Goal: Book appointment/travel/reservation

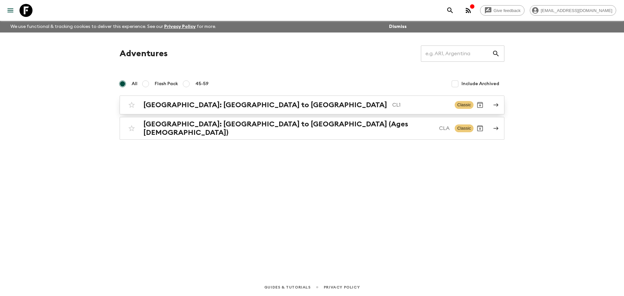
click at [166, 104] on h2 "[GEOGRAPHIC_DATA]: [GEOGRAPHIC_DATA] to [GEOGRAPHIC_DATA]" at bounding box center [265, 105] width 244 height 8
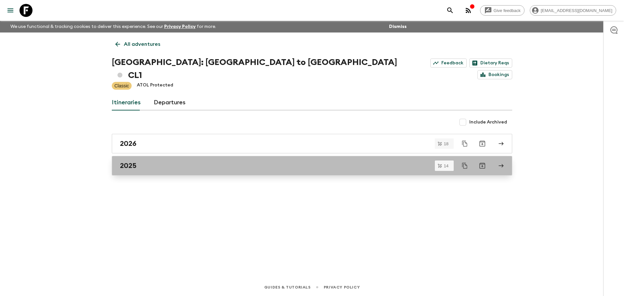
click at [137, 162] on div "2025" at bounding box center [306, 166] width 372 height 8
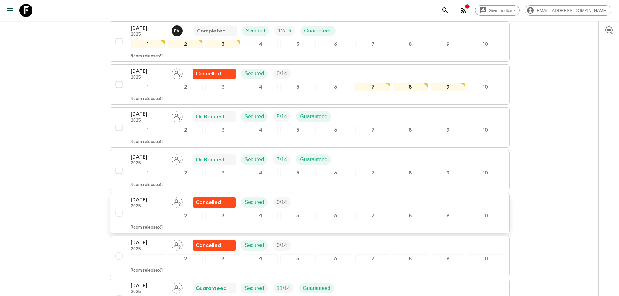
scroll to position [195, 0]
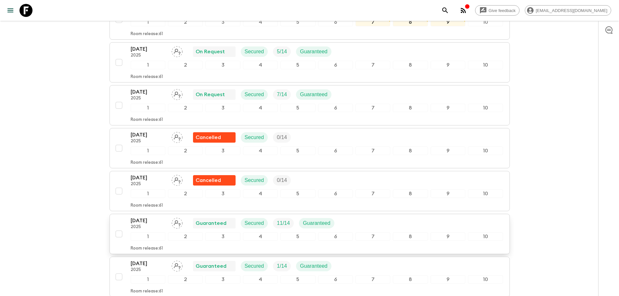
click at [150, 217] on p "[DATE]" at bounding box center [149, 221] width 36 height 8
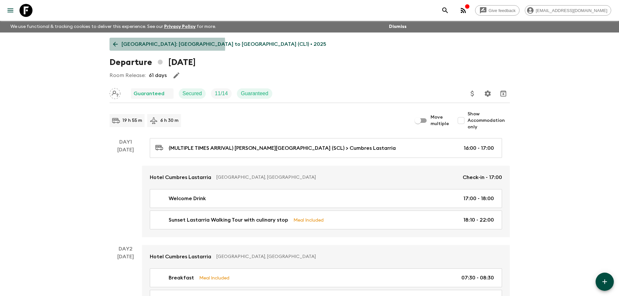
click at [115, 46] on icon at bounding box center [115, 44] width 5 height 5
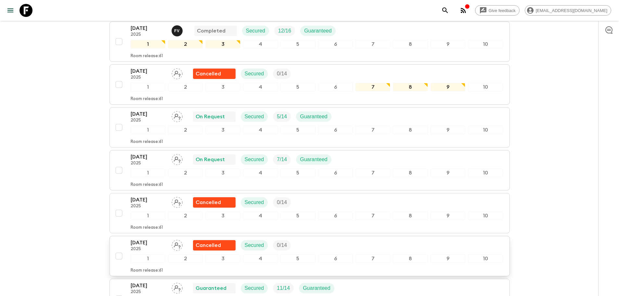
scroll to position [163, 0]
